Goal: Navigation & Orientation: Find specific page/section

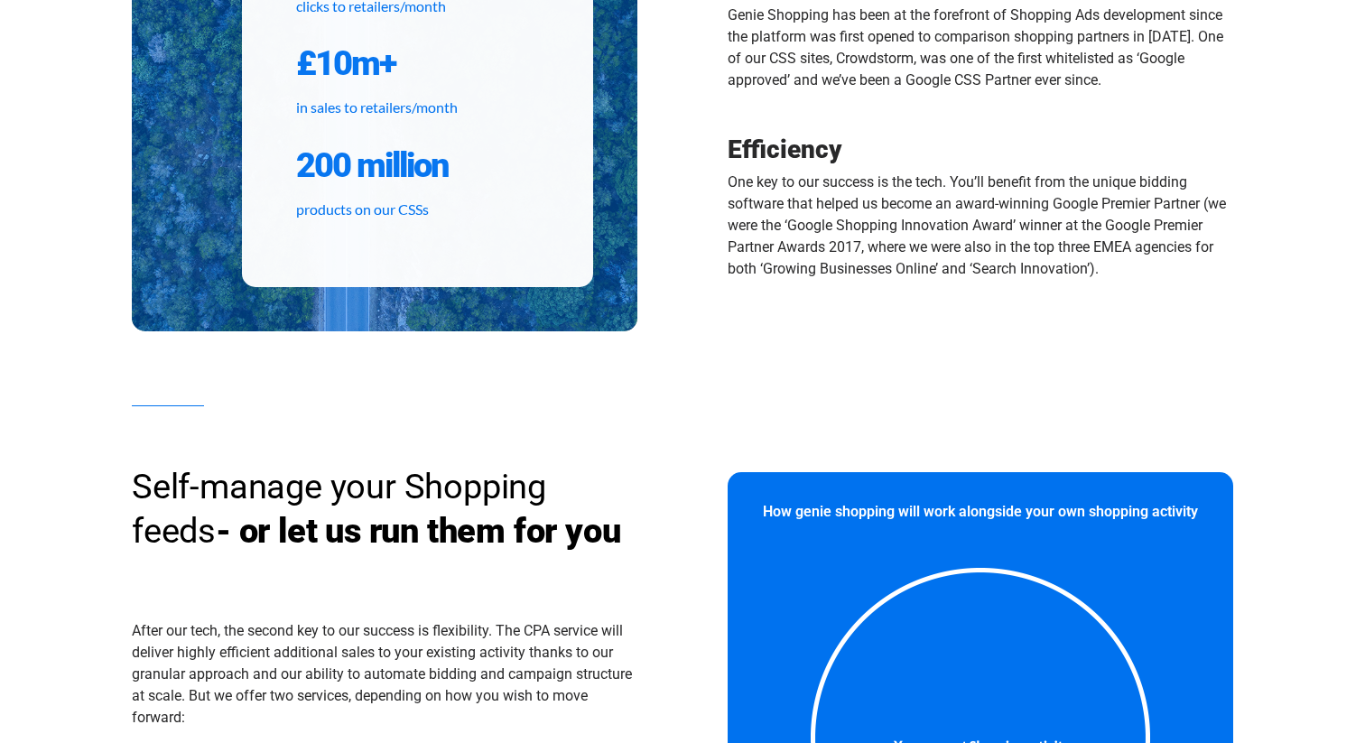
scroll to position [1304, 0]
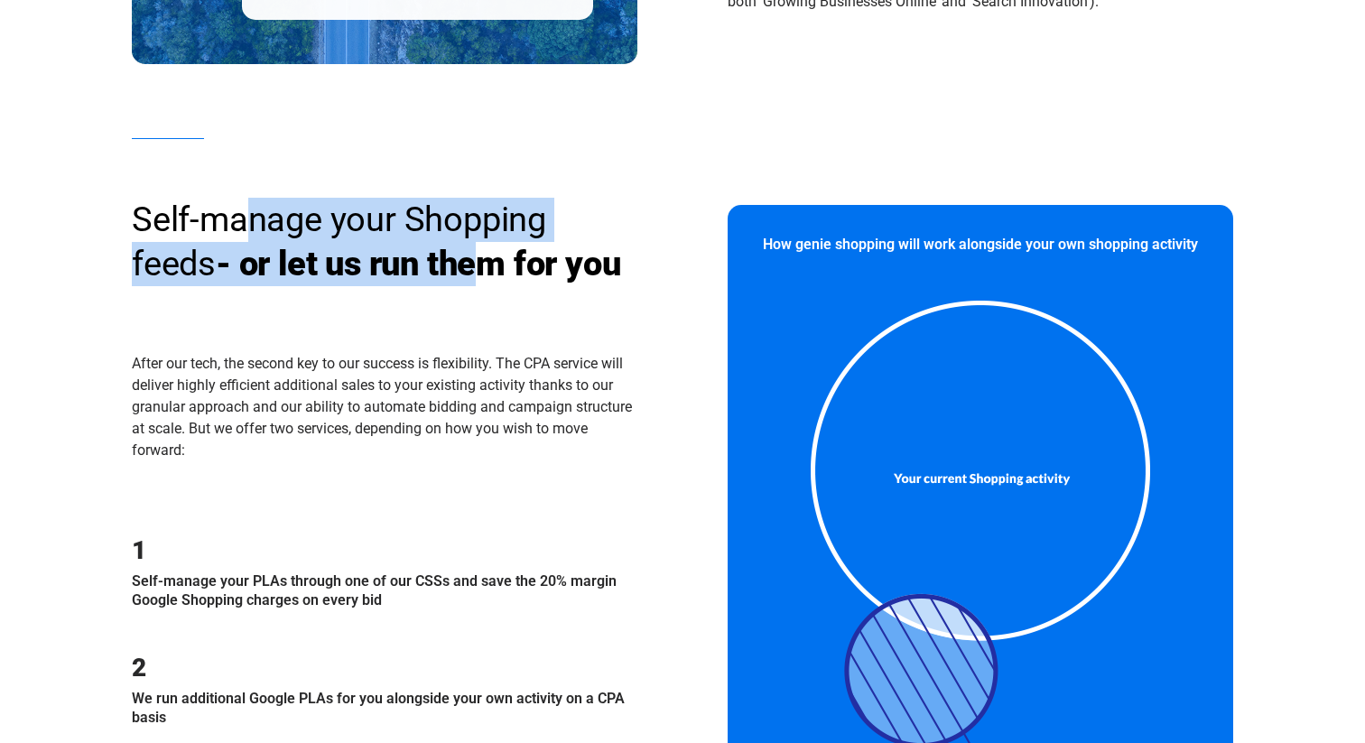
drag, startPoint x: 245, startPoint y: 213, endPoint x: 394, endPoint y: 264, distance: 157.6
click at [394, 264] on h3 "Self-manage your Shopping feeds - or let us run them for you" at bounding box center [384, 242] width 505 height 89
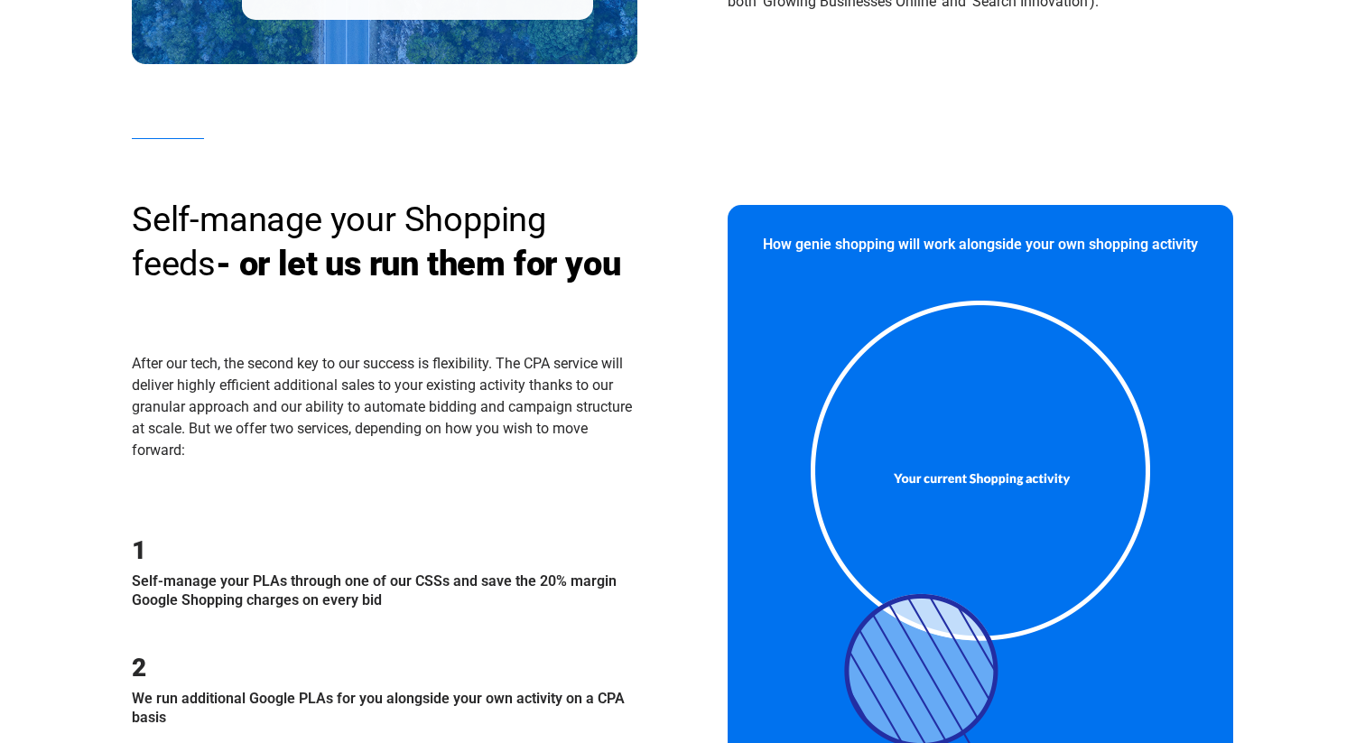
click at [421, 330] on div "Self-manage your Shopping feeds - or let us run them for you" at bounding box center [384, 270] width 505 height 144
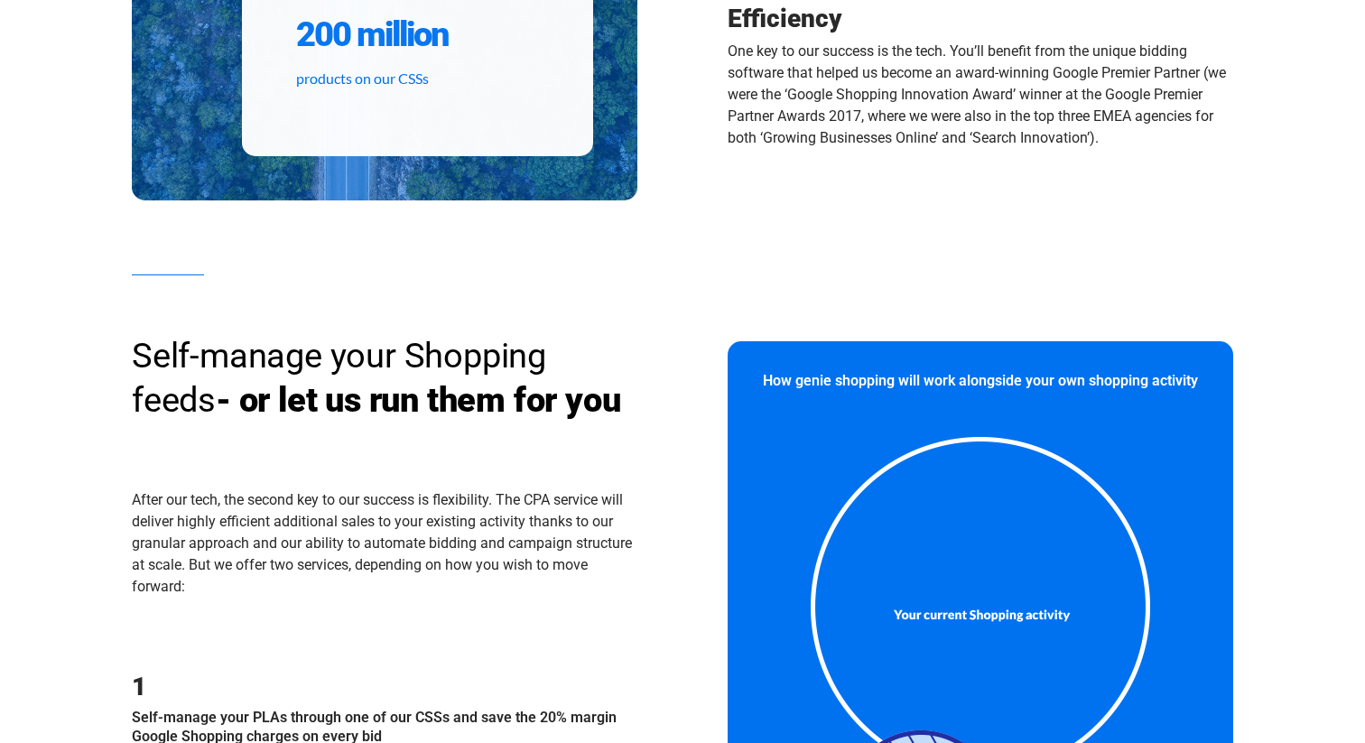
scroll to position [1441, 0]
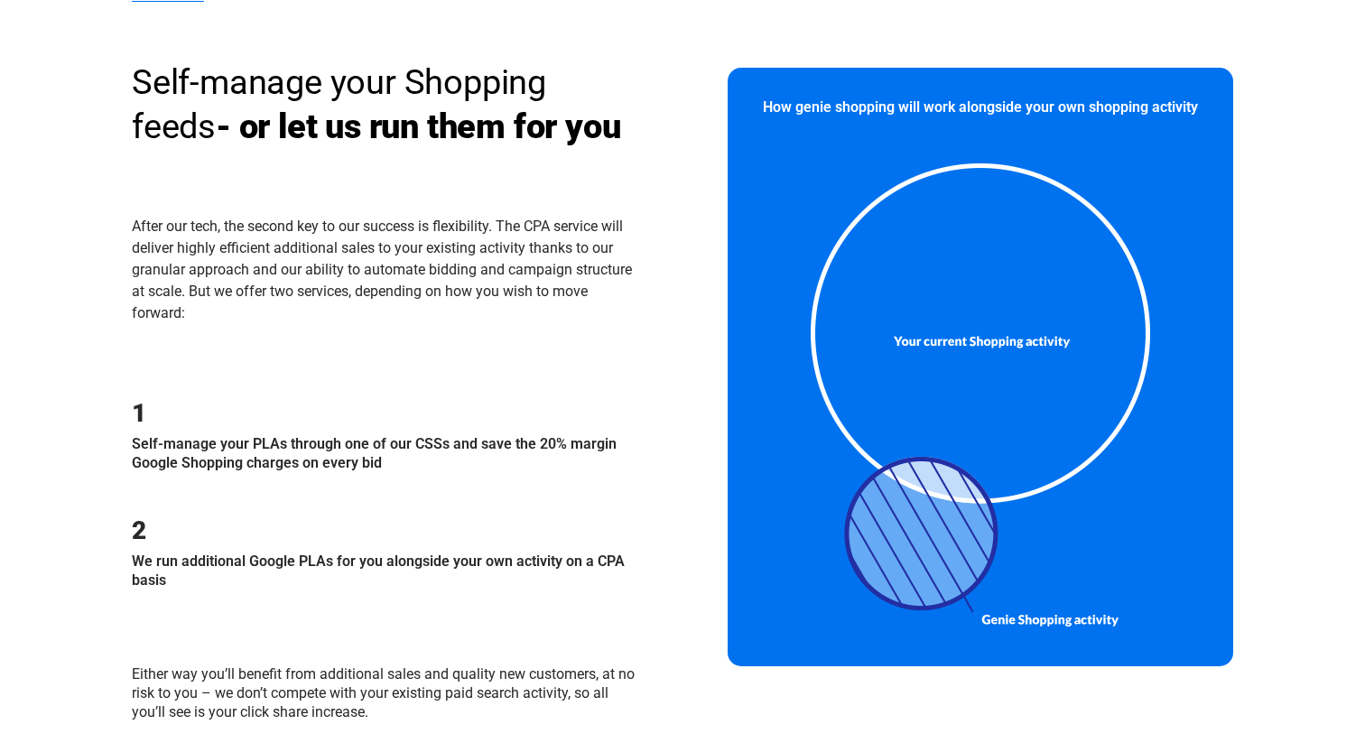
drag, startPoint x: 214, startPoint y: 564, endPoint x: 347, endPoint y: 584, distance: 135.0
click at [347, 584] on p "We run additional Google PLAs for you alongside your own activity on a CPA basis" at bounding box center [384, 571] width 505 height 38
click at [310, 584] on p "We run additional Google PLAs for you alongside your own activity on a CPA basis" at bounding box center [384, 571] width 505 height 38
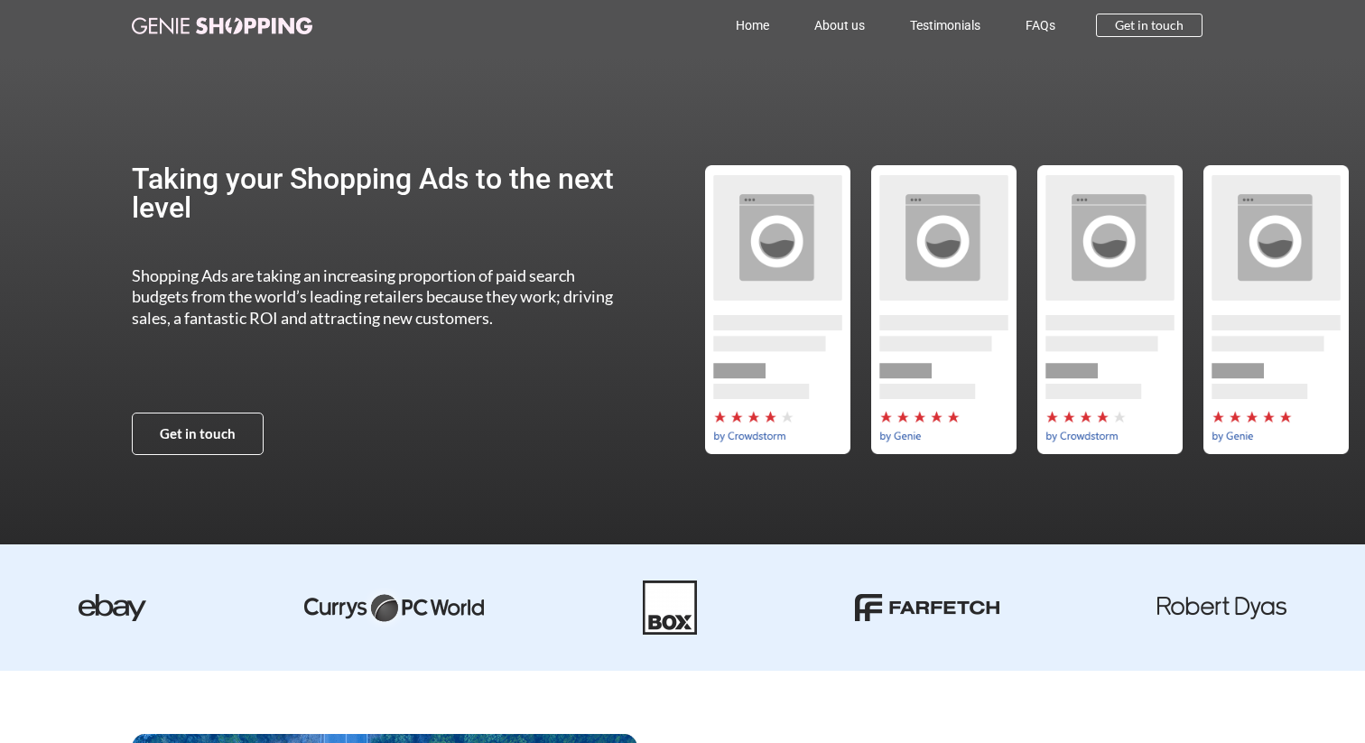
scroll to position [0, 0]
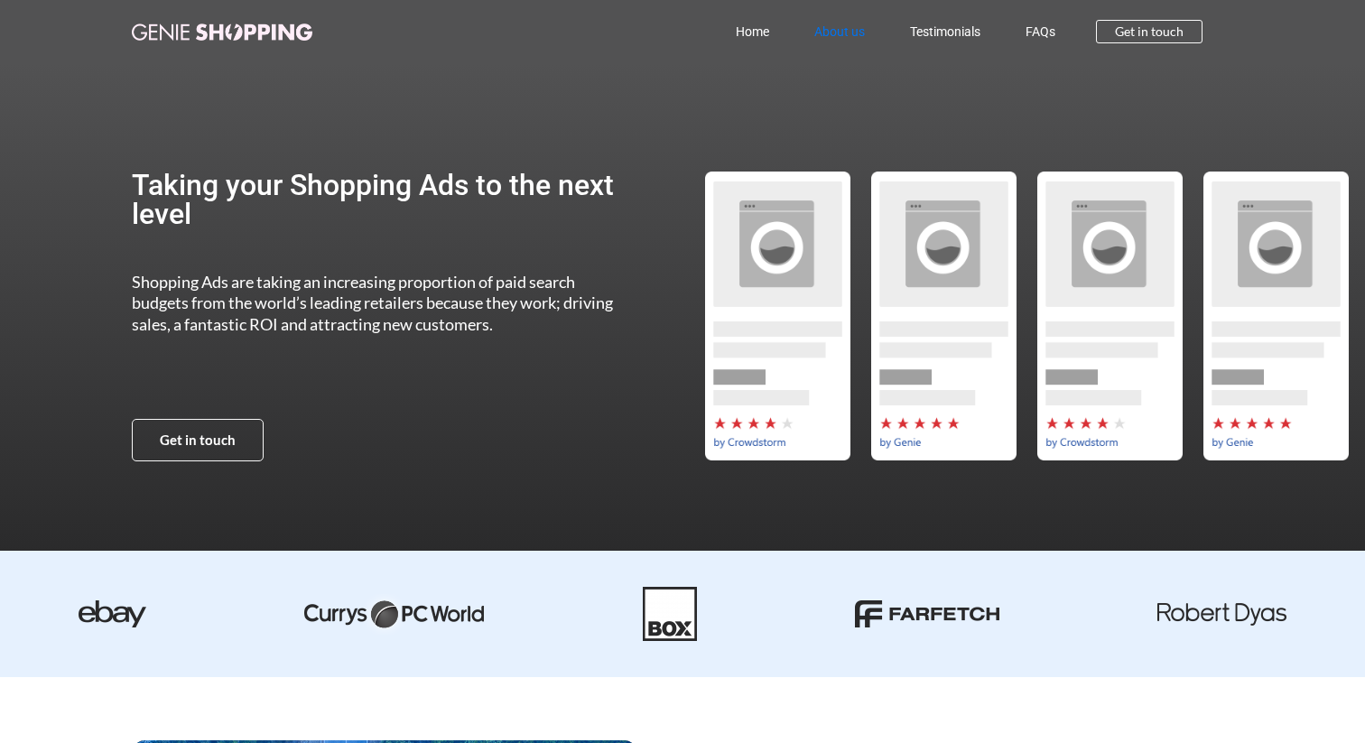
click at [818, 33] on link "About us" at bounding box center [840, 32] width 96 height 42
